Goal: Information Seeking & Learning: Learn about a topic

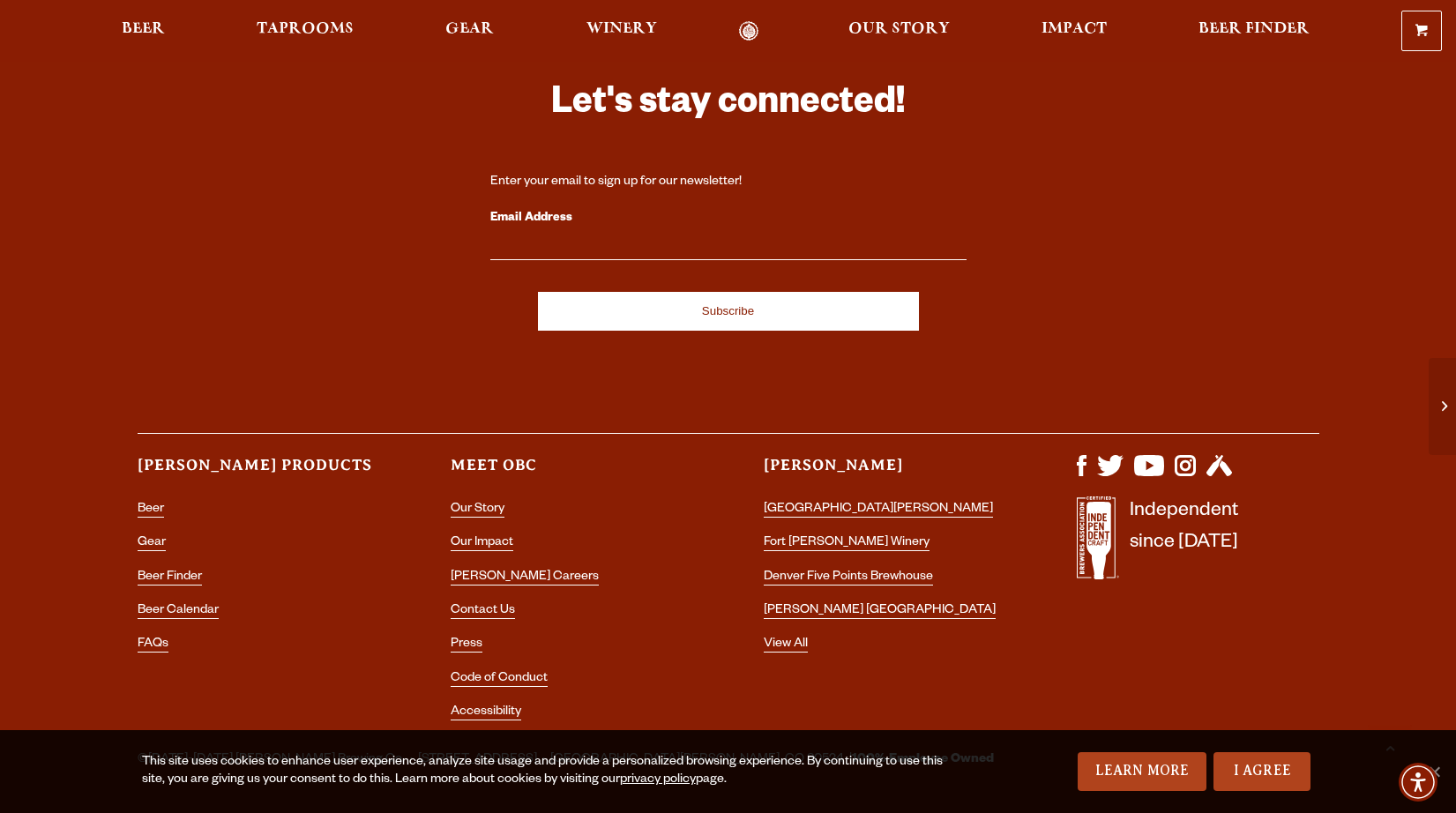
scroll to position [2683, 0]
click at [488, 571] on link "[PERSON_NAME] Careers" at bounding box center [524, 579] width 148 height 16
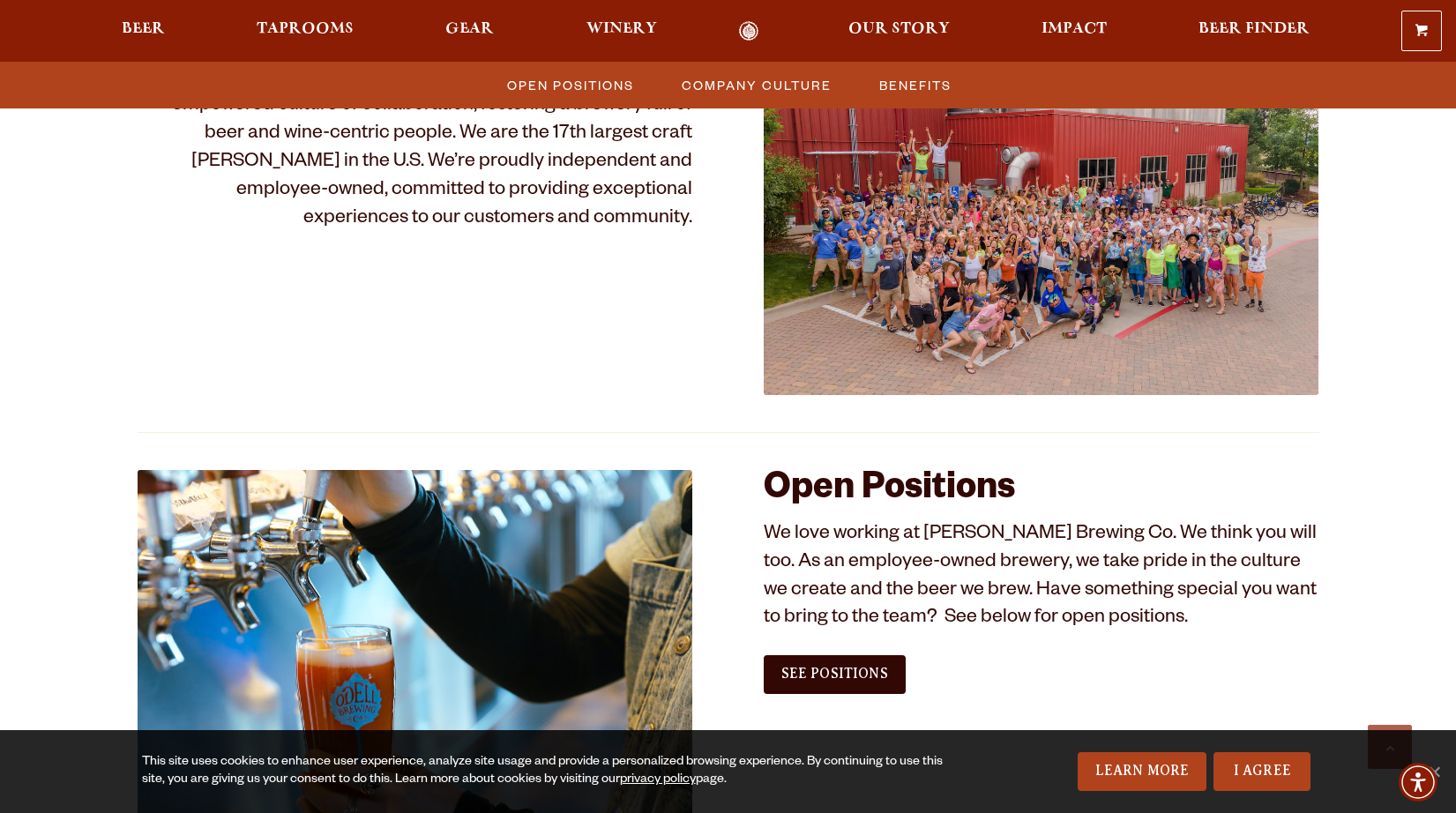
scroll to position [763, 0]
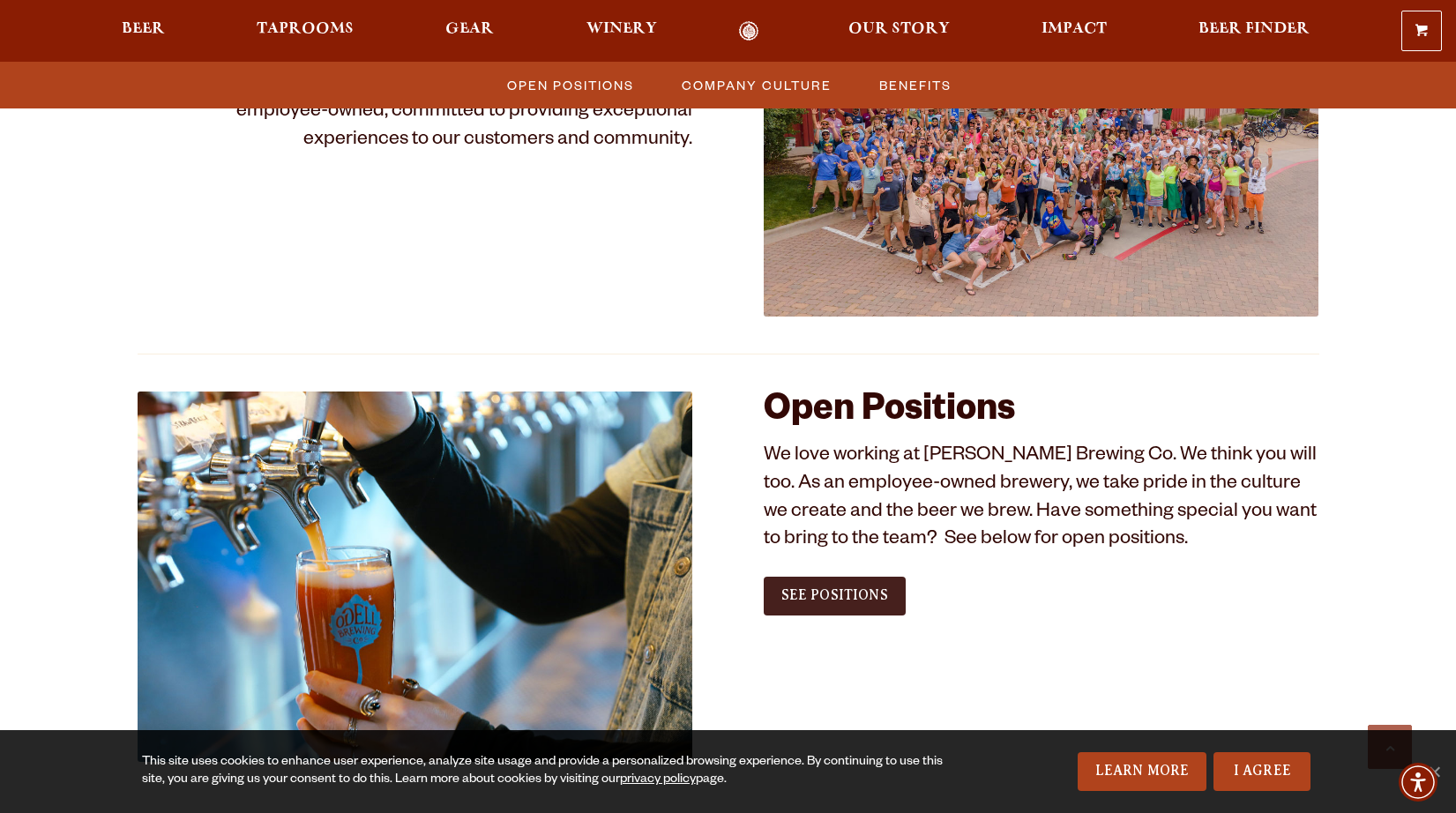
click at [827, 593] on span "See Positions" at bounding box center [834, 595] width 106 height 16
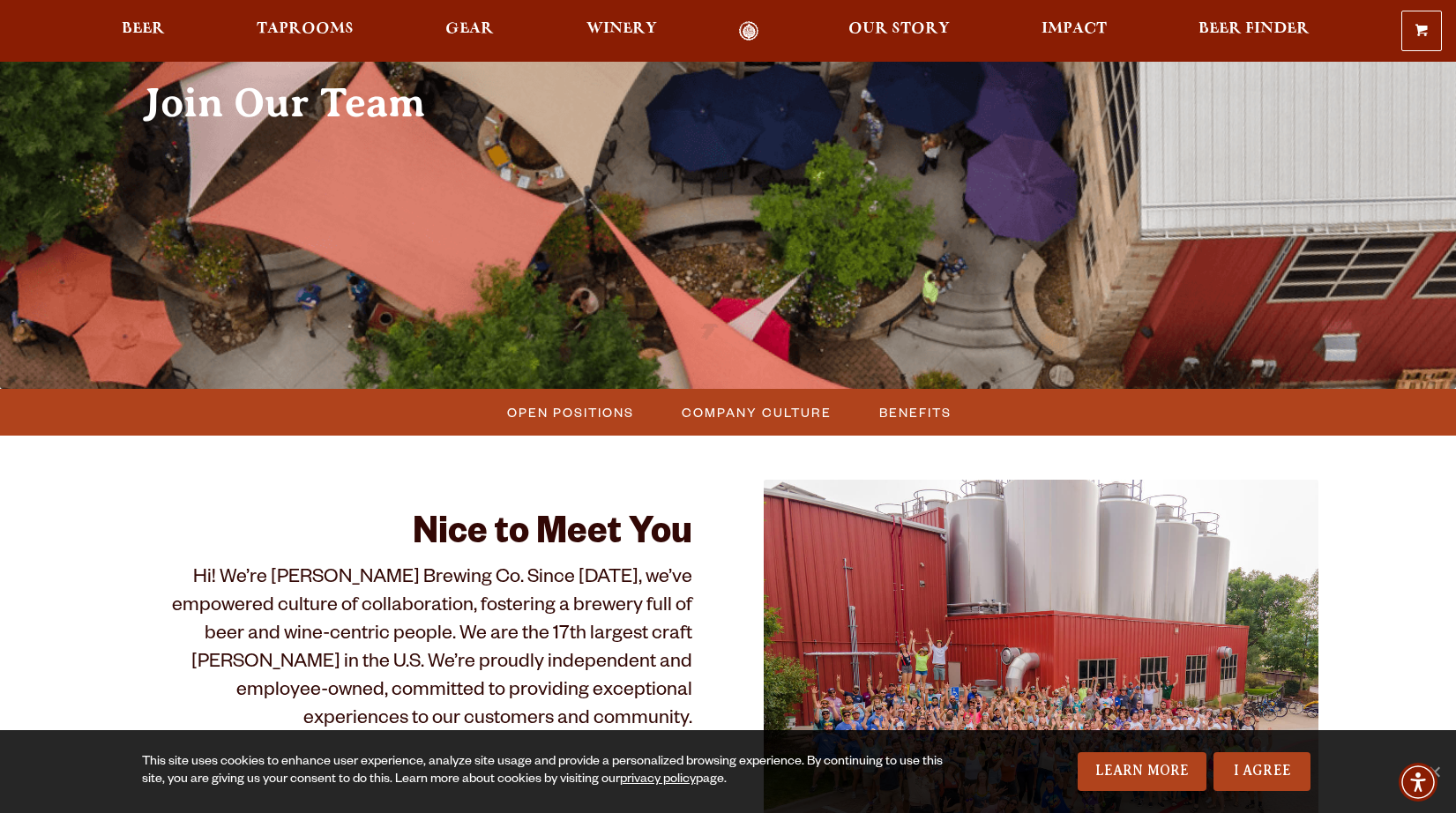
scroll to position [201, 0]
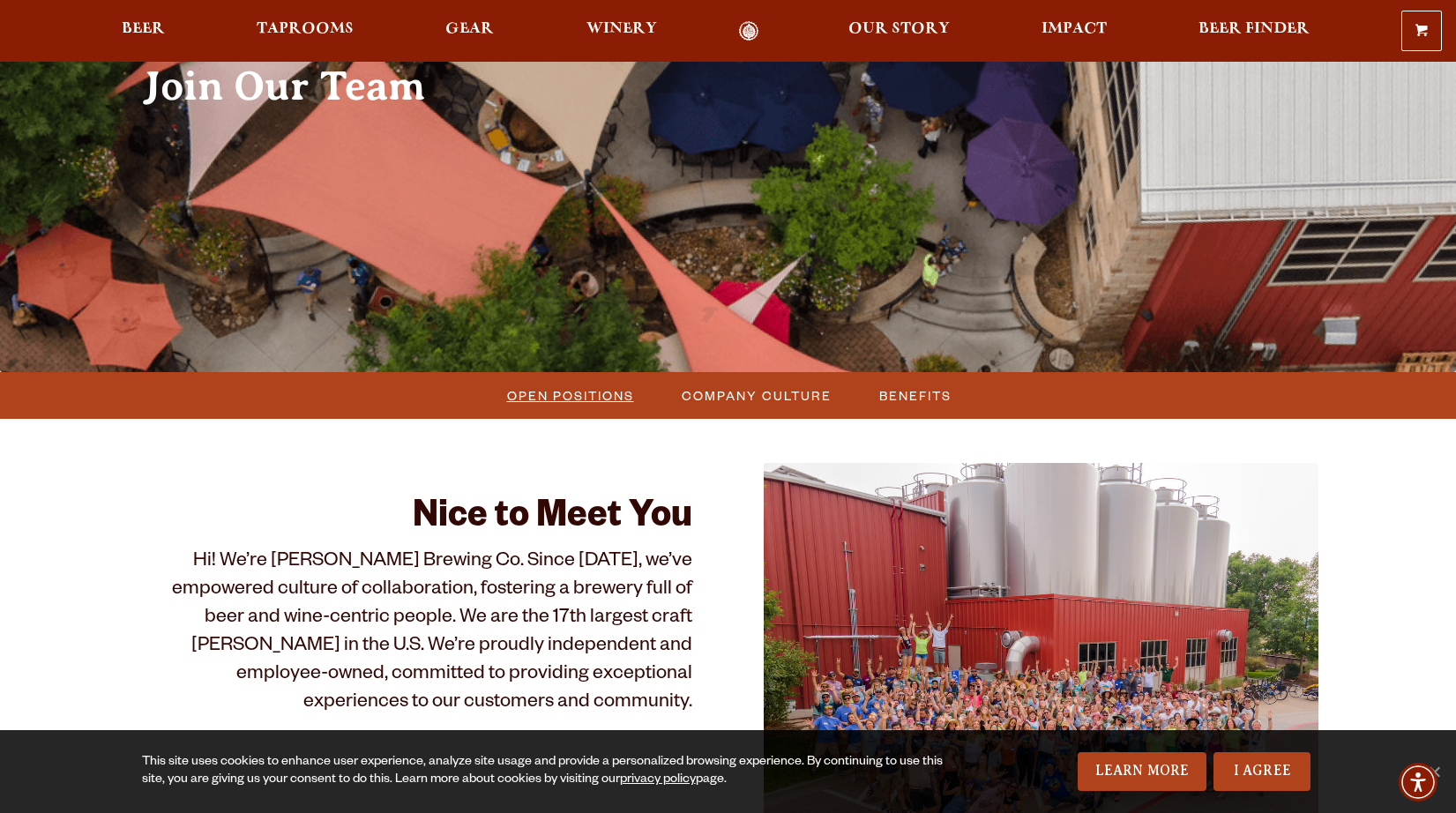
click at [607, 405] on span "Open Positions" at bounding box center [570, 395] width 127 height 26
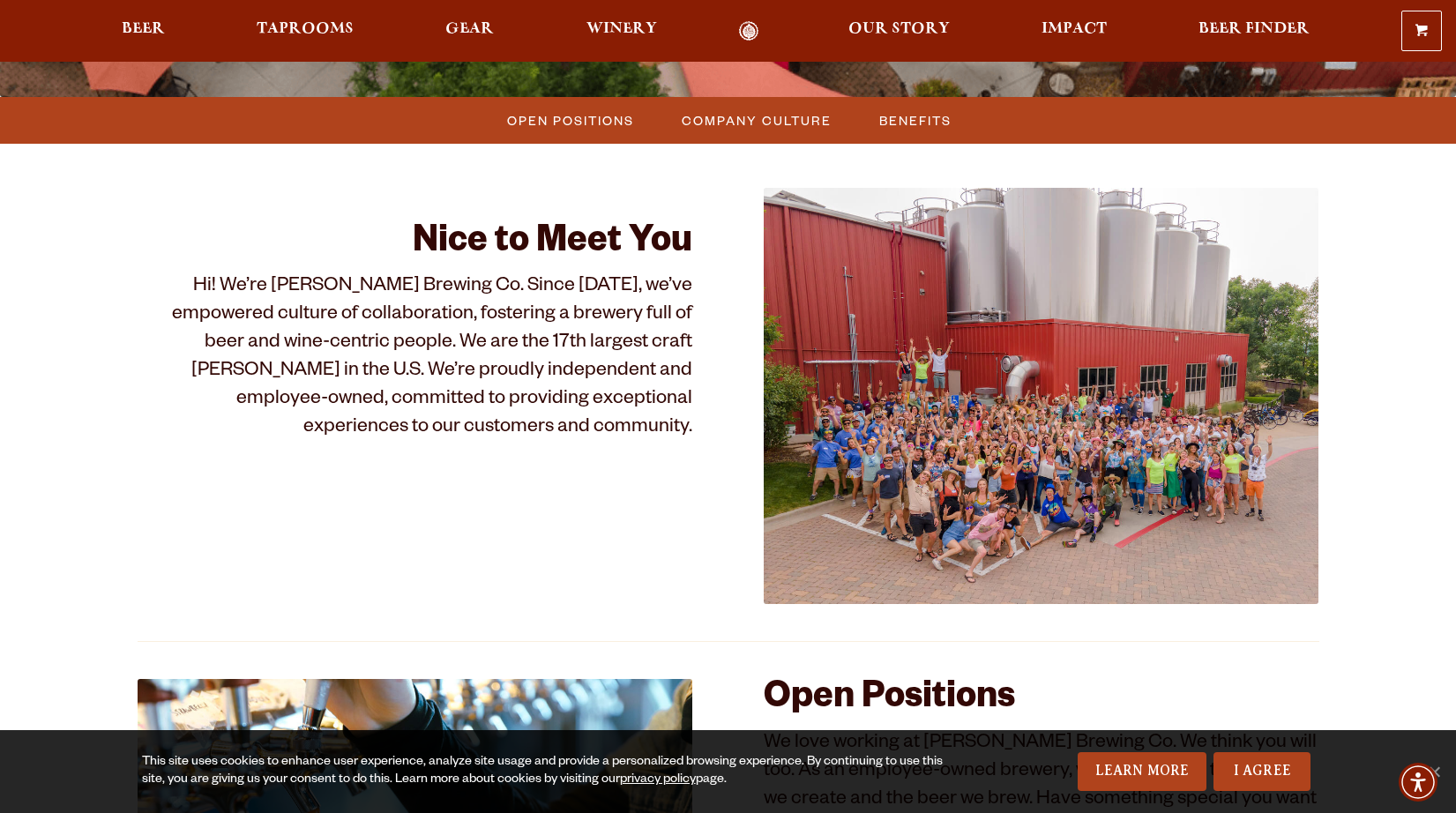
scroll to position [271, 0]
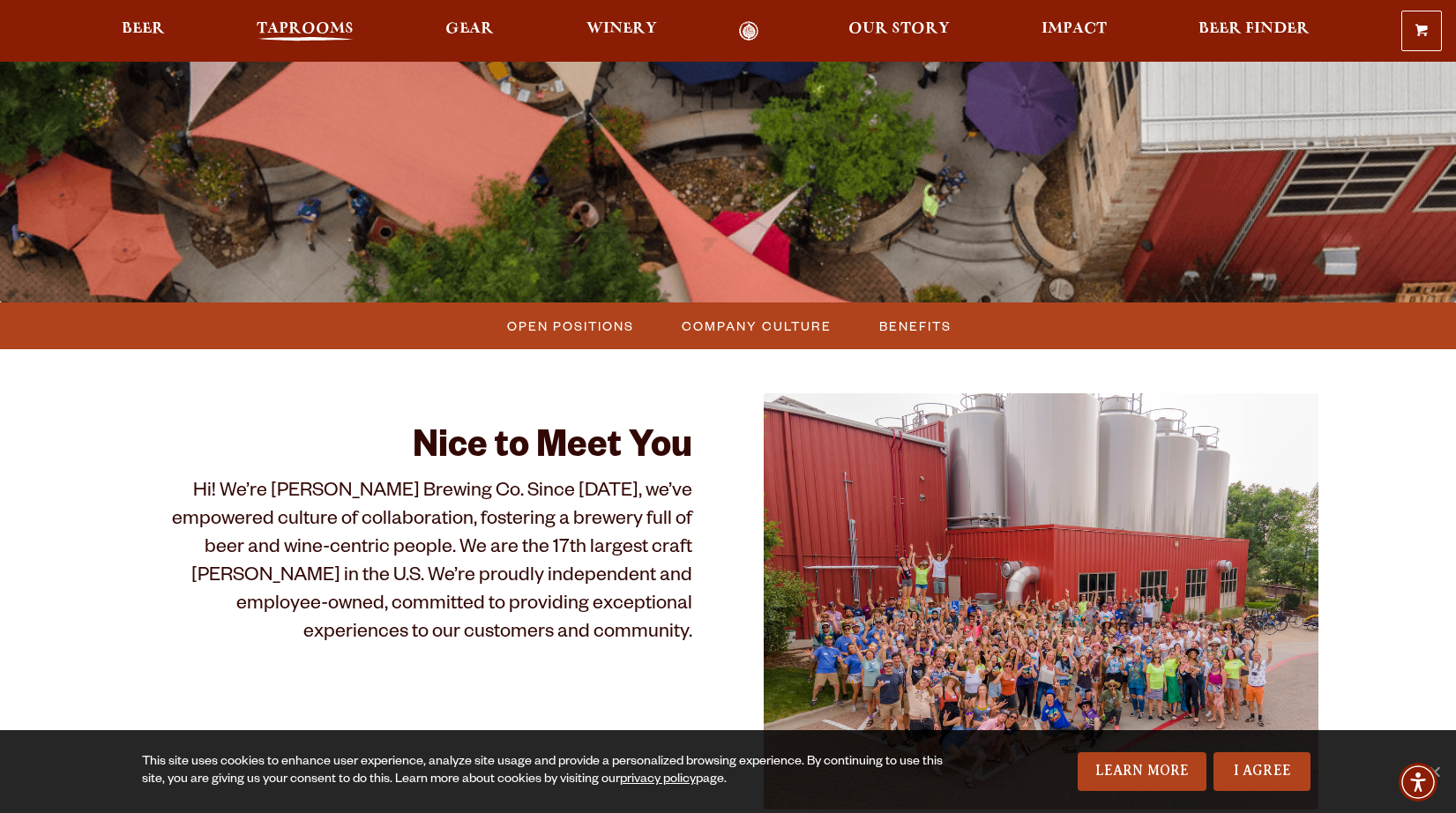
click at [313, 21] on link "Taprooms" at bounding box center [305, 31] width 120 height 20
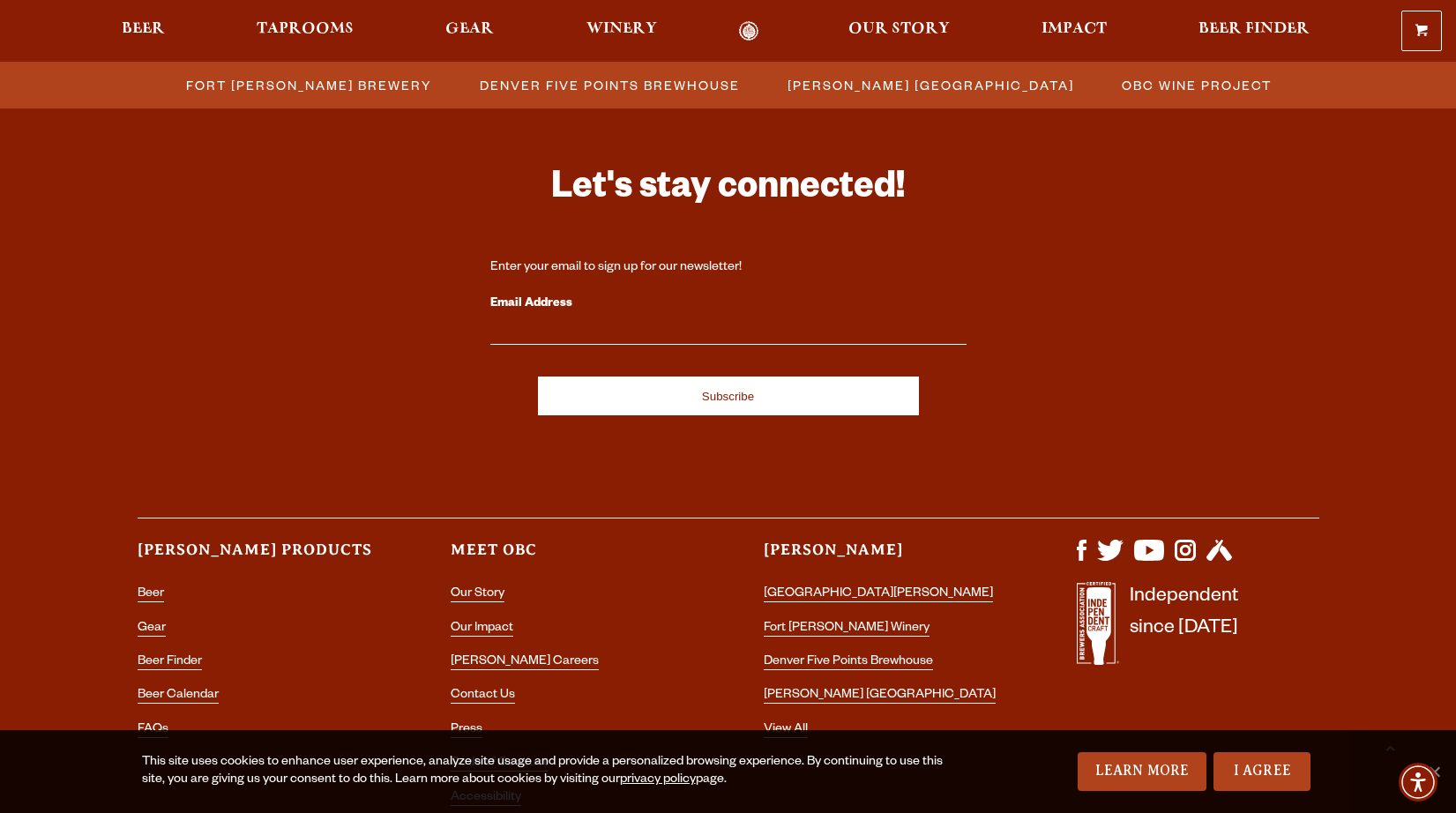
scroll to position [1807, 0]
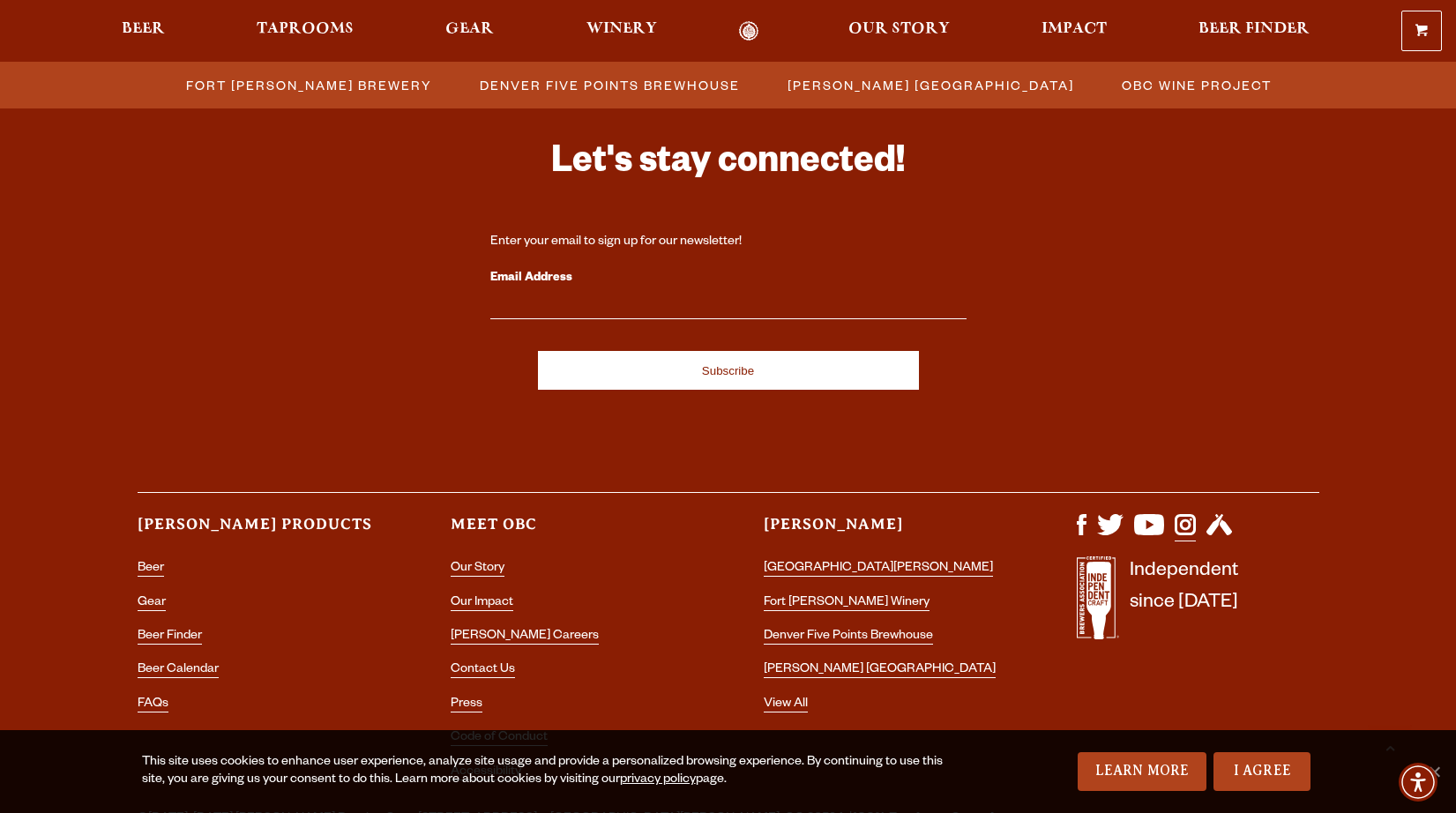
click at [1194, 517] on img "Visit us on Instagram" at bounding box center [1185, 525] width 21 height 21
